Goal: Transaction & Acquisition: Purchase product/service

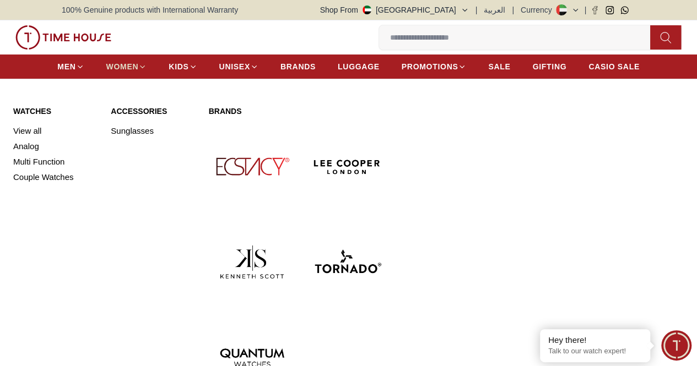
click at [139, 72] on span "WOMEN" at bounding box center [122, 66] width 33 height 11
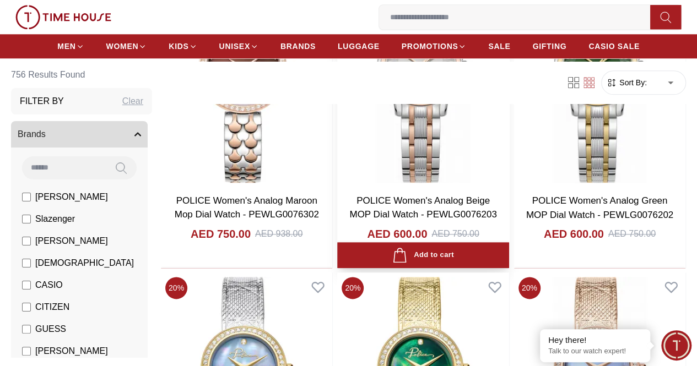
scroll to position [513, 0]
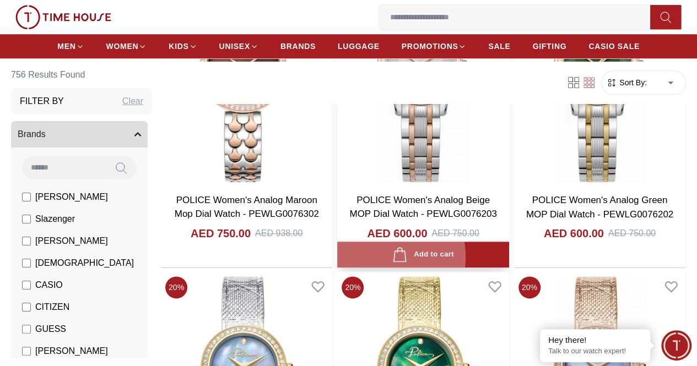
click at [407, 247] on icon "button" at bounding box center [399, 254] width 15 height 15
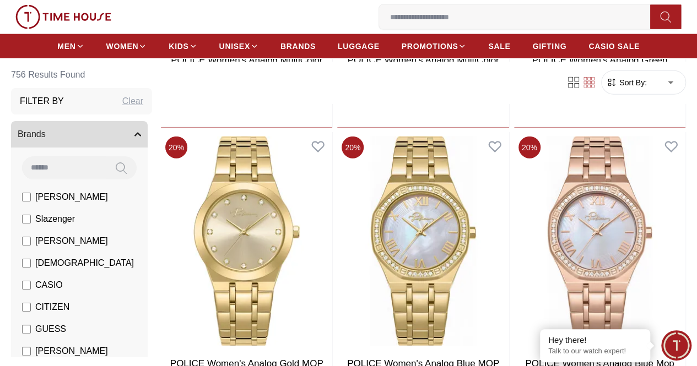
scroll to position [1261, 0]
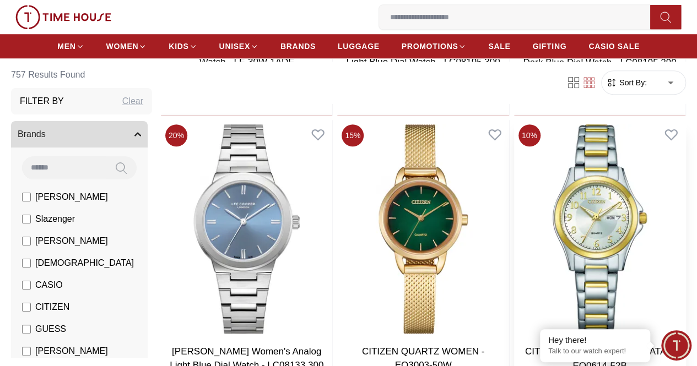
scroll to position [2499, 0]
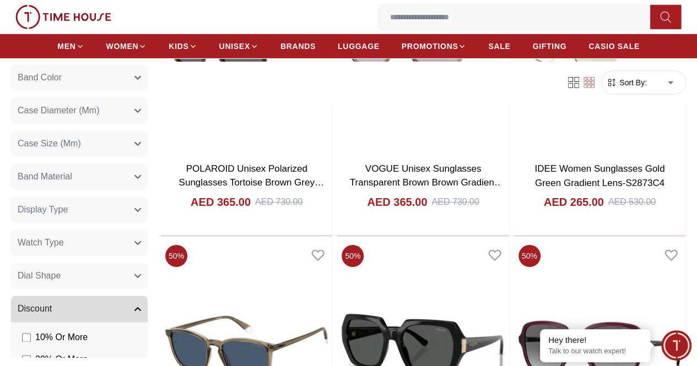
scroll to position [641, 0]
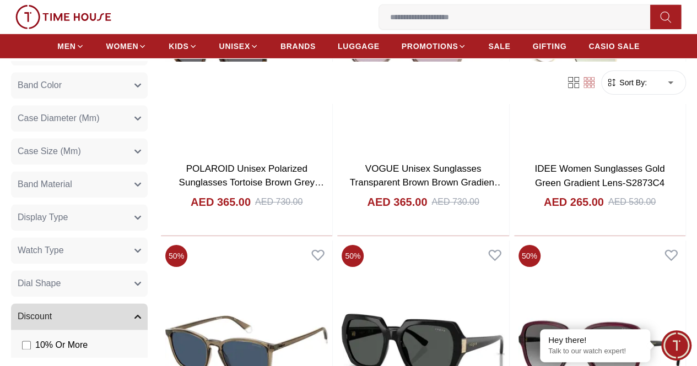
click at [141, 247] on icon "button" at bounding box center [137, 250] width 7 height 7
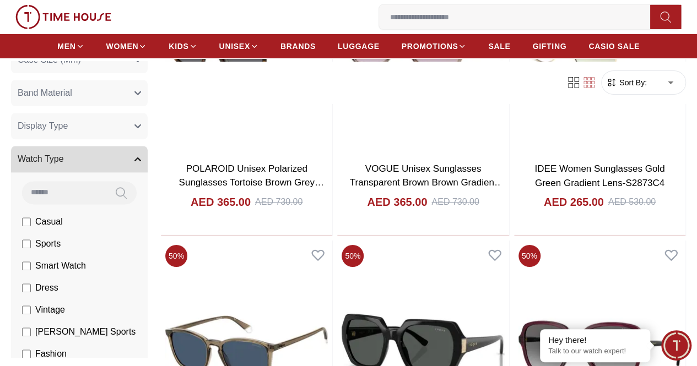
scroll to position [760, 0]
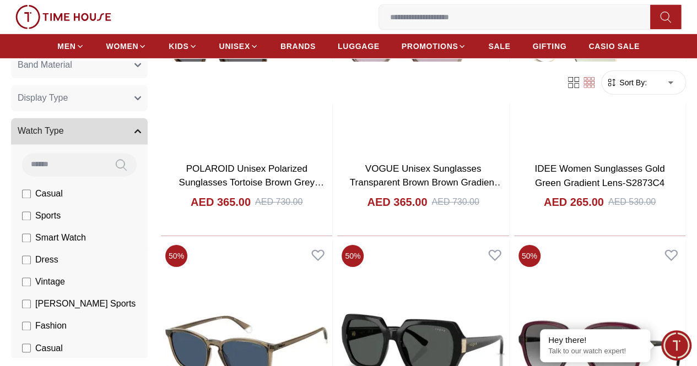
click at [58, 253] on label "Dress" at bounding box center [40, 259] width 36 height 13
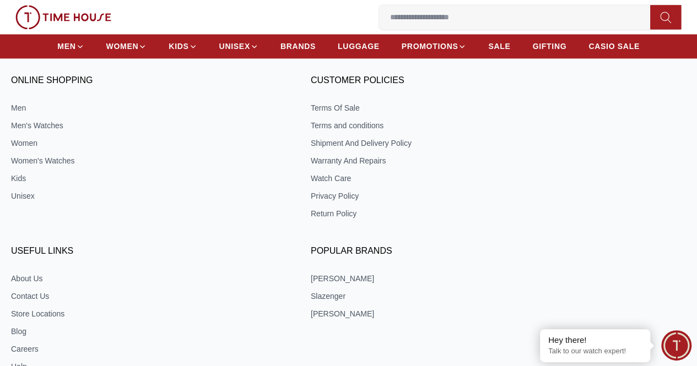
click at [79, 271] on div "ONLINE SHOPPING Men Men's Watches Women Women's Watches Kids Unisex CUSTOMER PO…" at bounding box center [348, 295] width 697 height 458
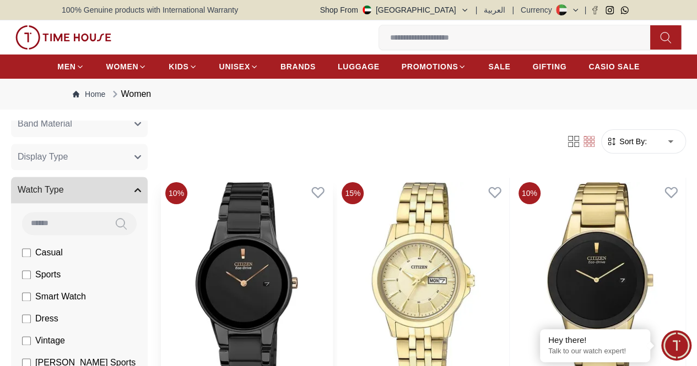
scroll to position [155, 0]
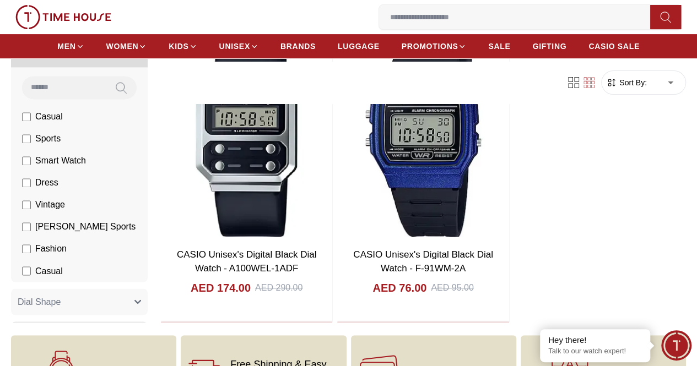
scroll to position [803, 0]
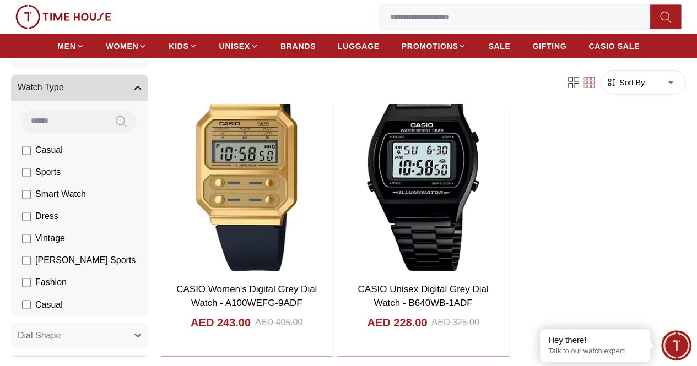
scroll to position [1335, 0]
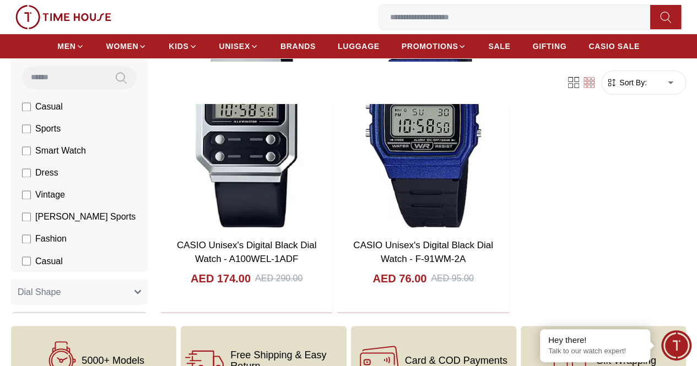
scroll to position [156, 0]
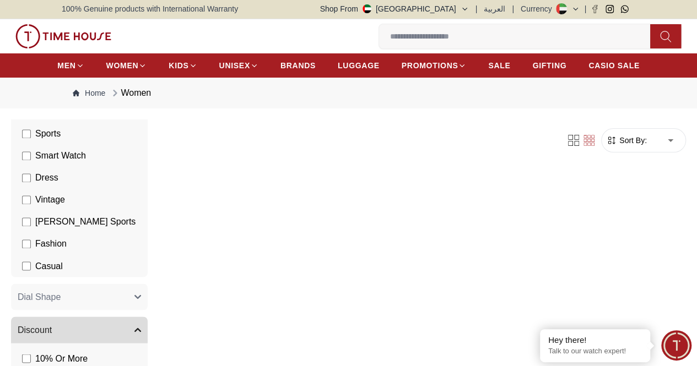
scroll to position [899, 0]
click at [67, 243] on span "Fashion" at bounding box center [50, 245] width 31 height 13
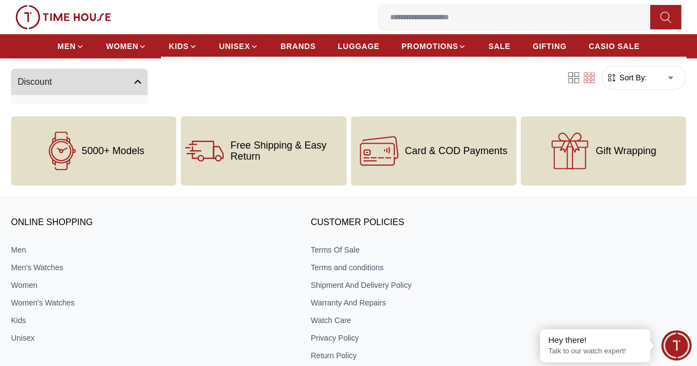
scroll to position [310, 0]
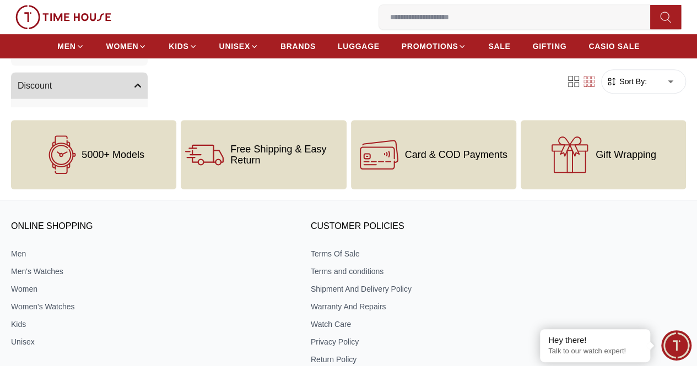
click at [68, 157] on icon at bounding box center [62, 155] width 11 height 6
click at [97, 312] on link "Women's Watches" at bounding box center [148, 306] width 275 height 11
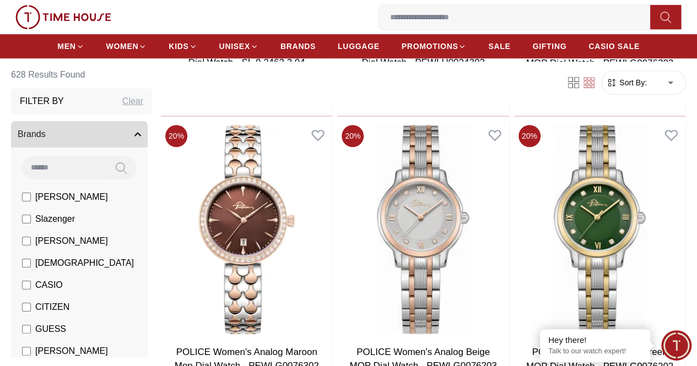
scroll to position [363, 0]
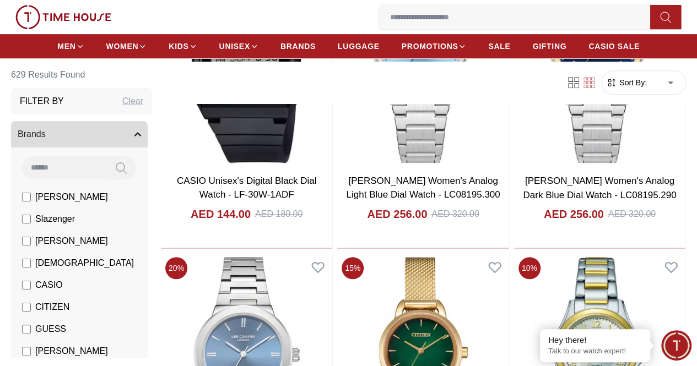
scroll to position [2354, 0]
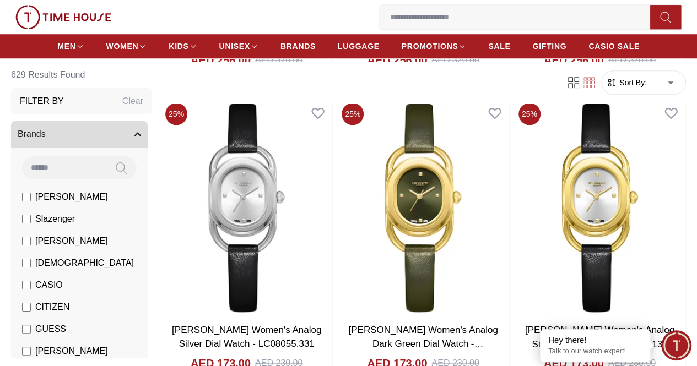
scroll to position [4638, 0]
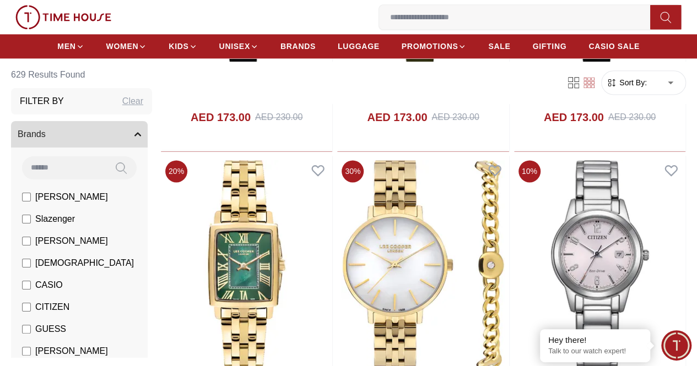
scroll to position [4881, 0]
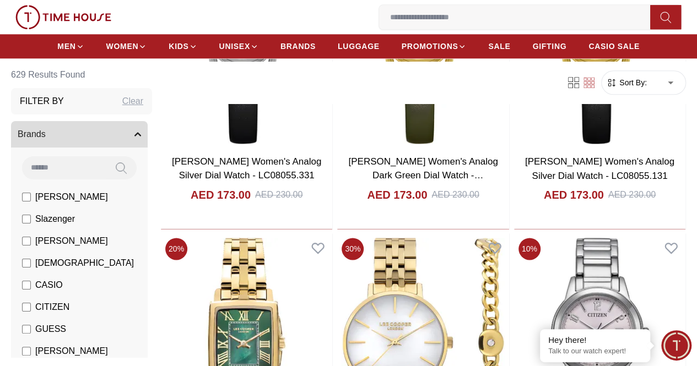
scroll to position [4756, 0]
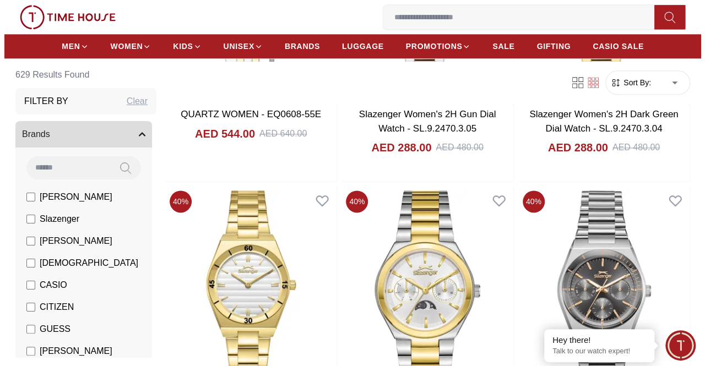
scroll to position [6837, 0]
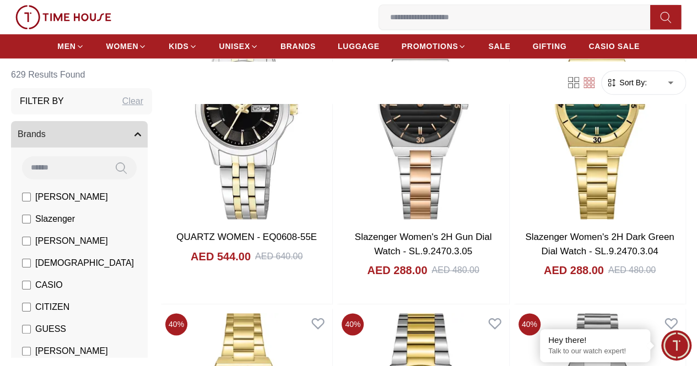
click at [0, 0] on icon "button" at bounding box center [0, 0] width 0 height 0
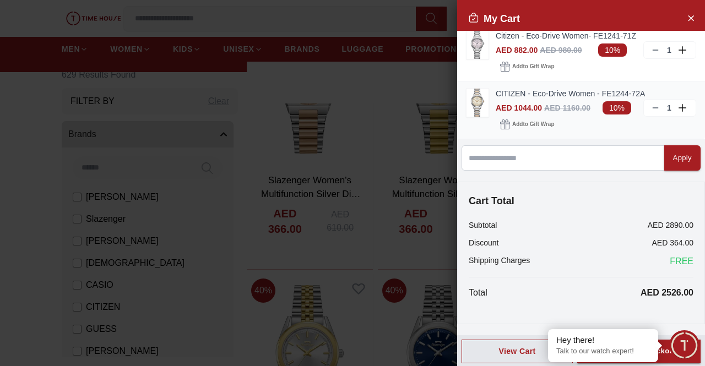
scroll to position [0, 0]
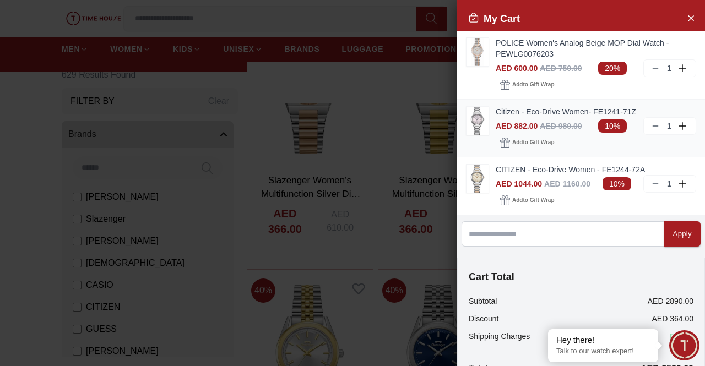
click at [480, 122] on img at bounding box center [478, 121] width 22 height 28
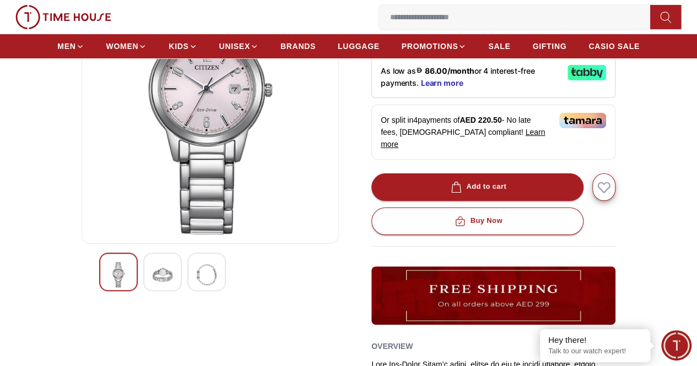
scroll to position [157, 0]
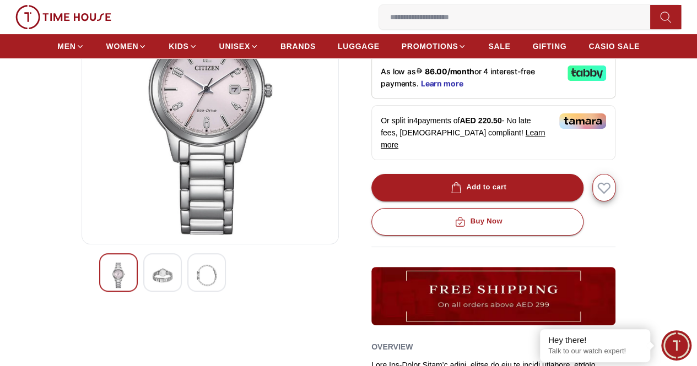
click at [155, 286] on div at bounding box center [162, 272] width 39 height 39
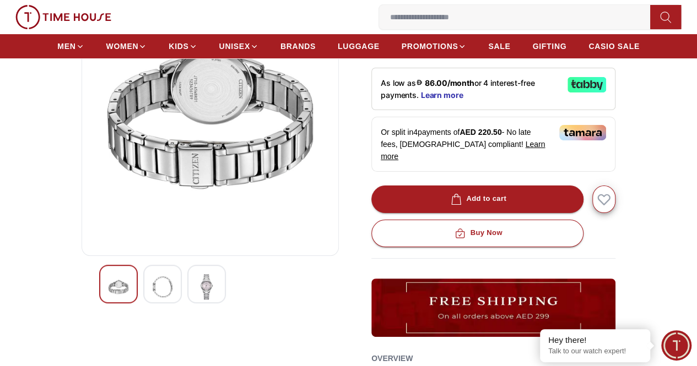
scroll to position [147, 0]
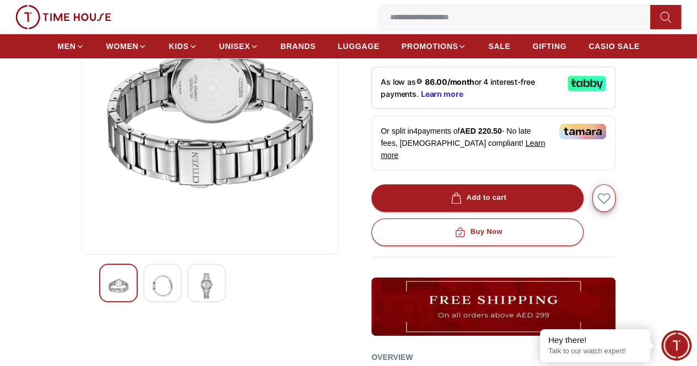
click at [187, 293] on div at bounding box center [206, 283] width 39 height 39
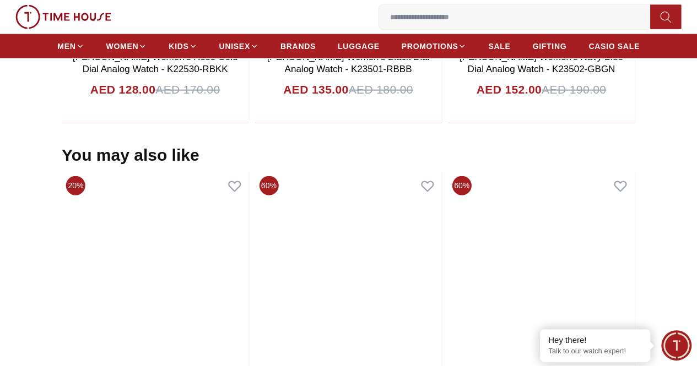
scroll to position [1312, 0]
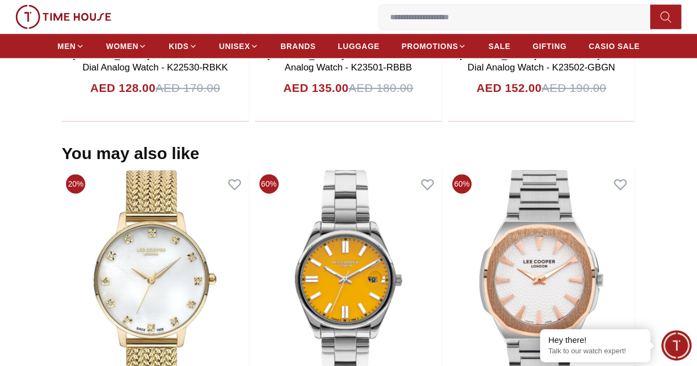
click at [441, 170] on img at bounding box center [348, 280] width 187 height 220
